Goal: Task Accomplishment & Management: Manage account settings

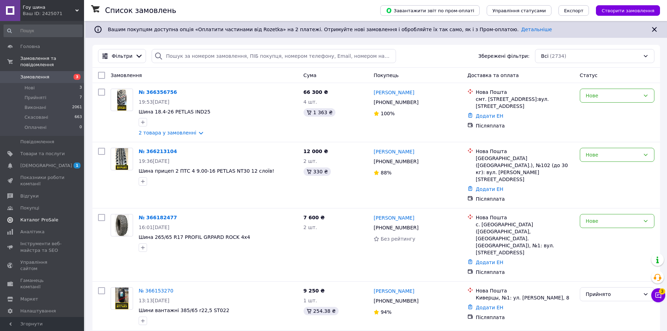
click at [54, 217] on span "Каталог ProSale" at bounding box center [42, 220] width 44 height 6
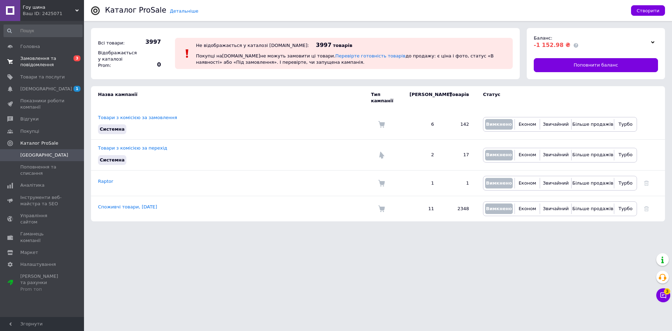
click at [62, 66] on span "Замовлення та повідомлення" at bounding box center [42, 61] width 44 height 13
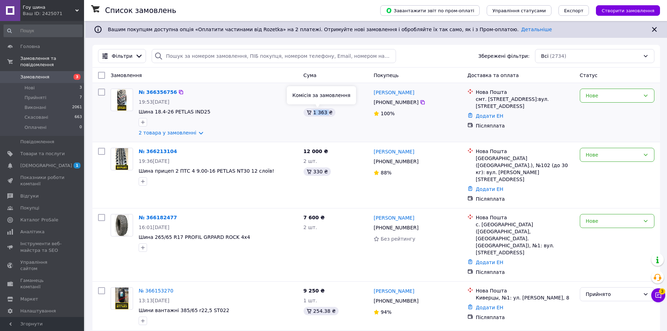
drag, startPoint x: 313, startPoint y: 114, endPoint x: 326, endPoint y: 114, distance: 13.3
click at [326, 114] on div "1 363 ₴" at bounding box center [319, 112] width 32 height 8
click at [49, 217] on span "Каталог ProSale" at bounding box center [39, 220] width 38 height 6
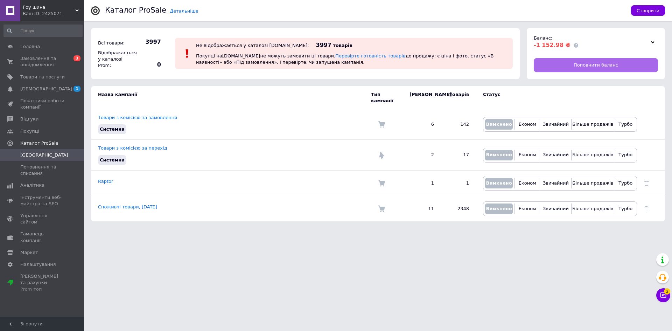
click at [570, 65] on link "Поповнити баланс" at bounding box center [596, 65] width 124 height 14
